Goal: Transaction & Acquisition: Purchase product/service

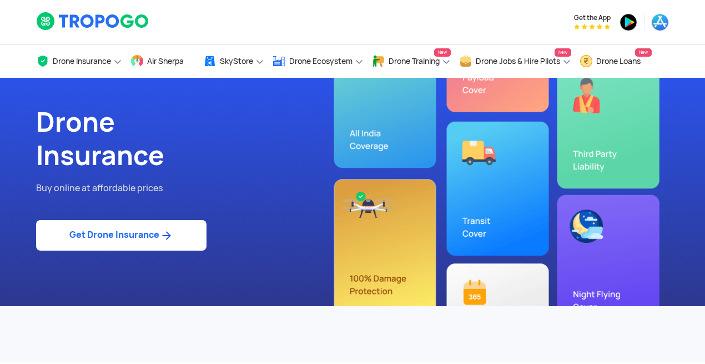
click at [124, 241] on link "Get Drone Insurance" at bounding box center [121, 235] width 170 height 31
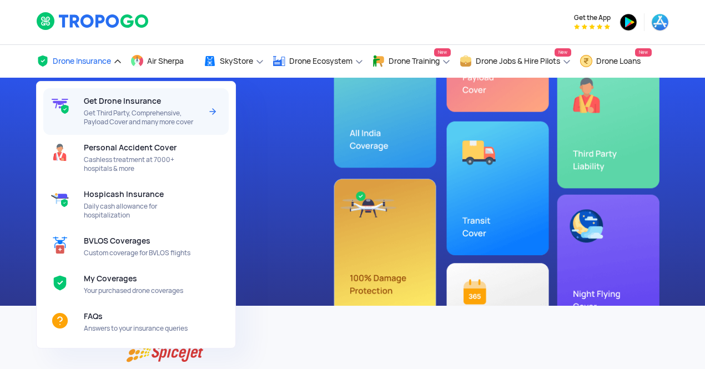
click at [104, 117] on span "Get Third Party, Comprehensive, Payload Cover and many more cover" at bounding box center [142, 118] width 117 height 18
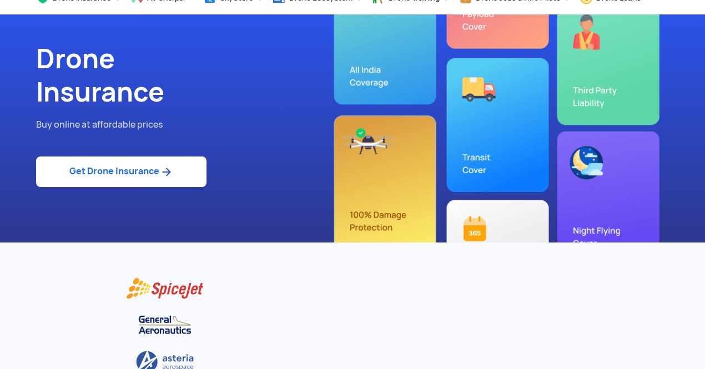
scroll to position [96, 0]
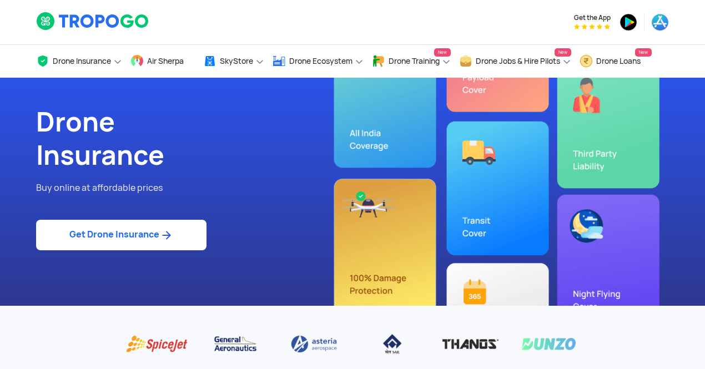
click at [141, 231] on link "Get Drone Insurance" at bounding box center [121, 235] width 170 height 31
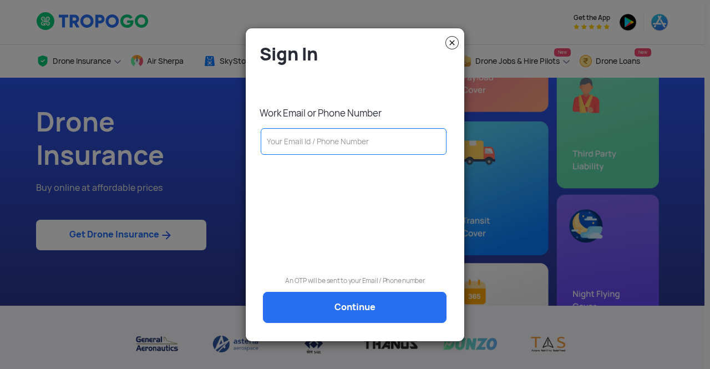
click at [346, 141] on input "text" at bounding box center [354, 141] width 186 height 27
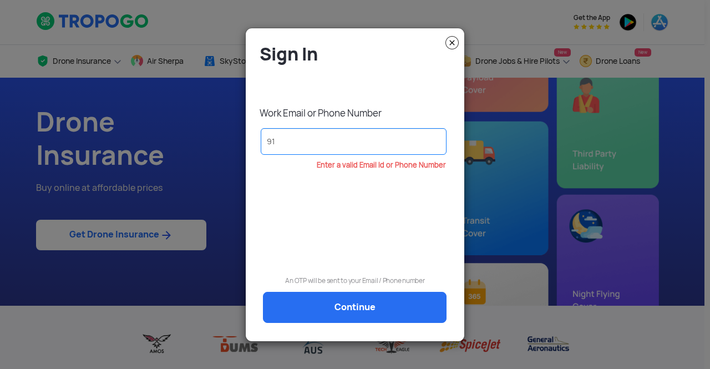
type input "9"
